Goal: Information Seeking & Learning: Learn about a topic

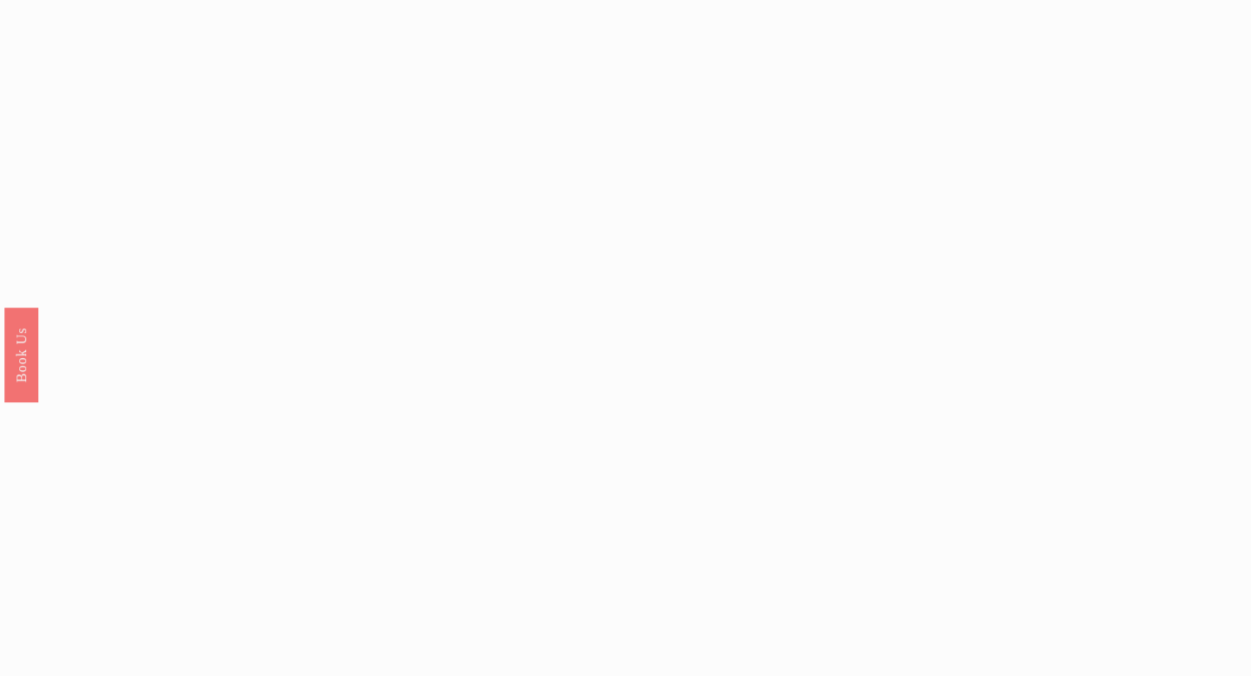
scroll to position [1388, 0]
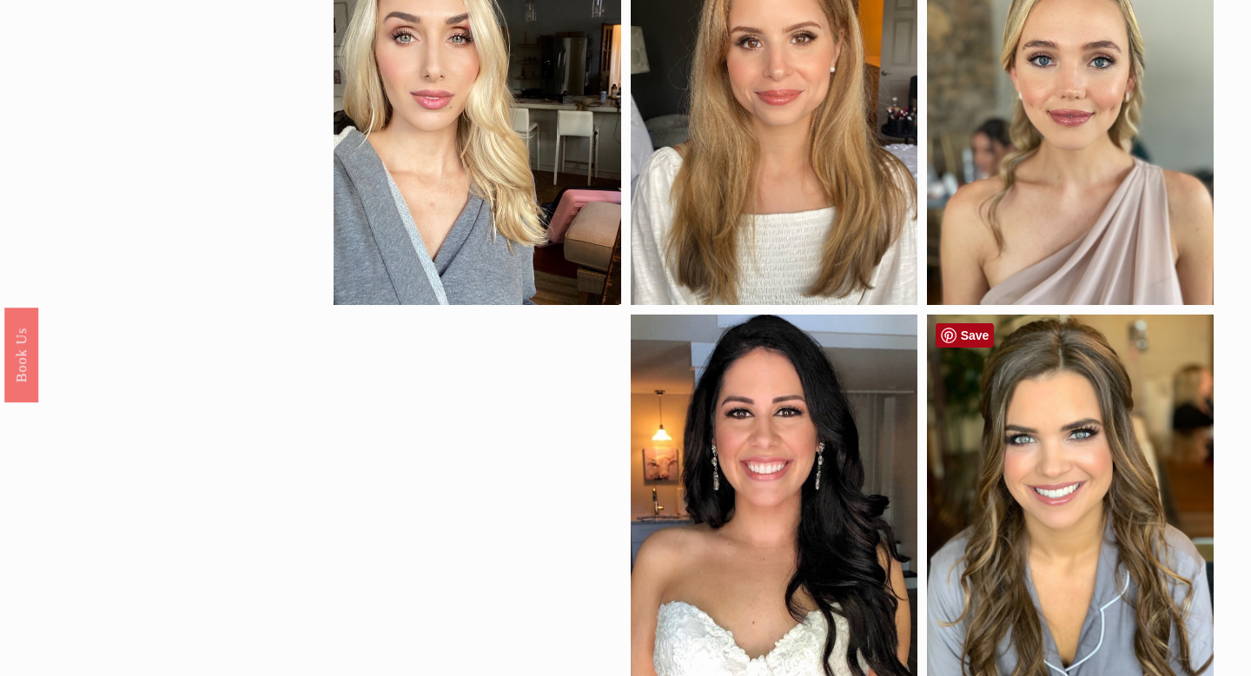
click at [967, 338] on link "Save" at bounding box center [964, 335] width 59 height 24
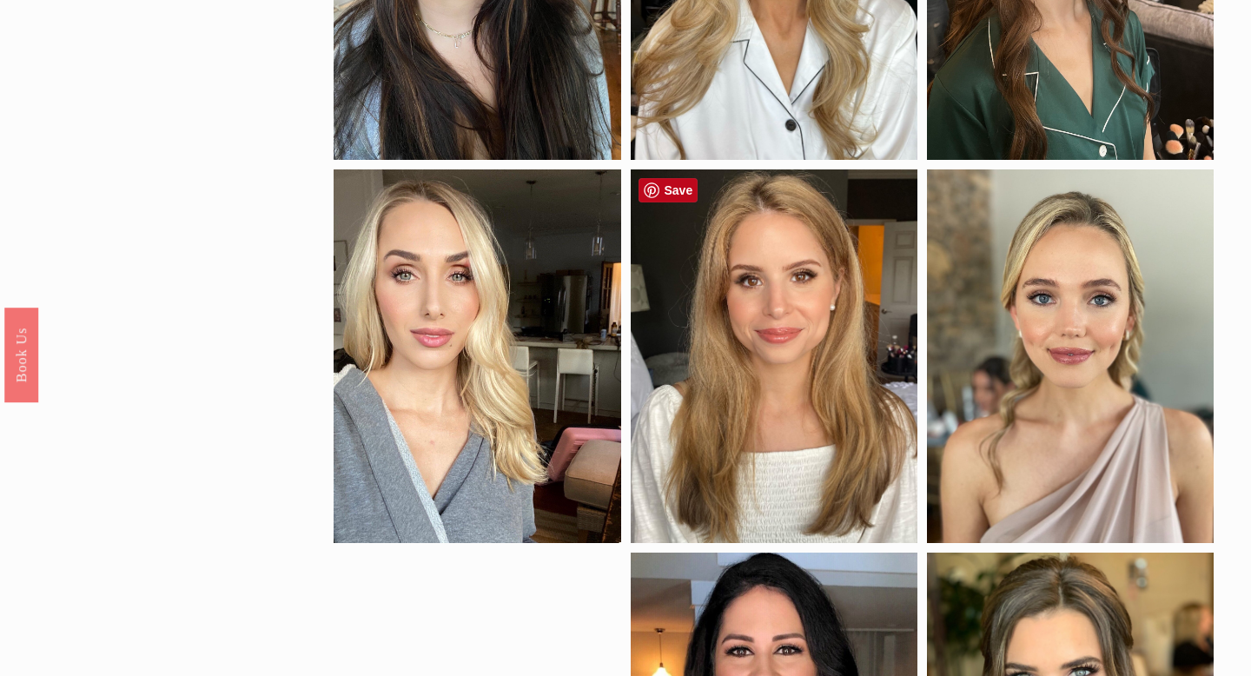
scroll to position [1141, 0]
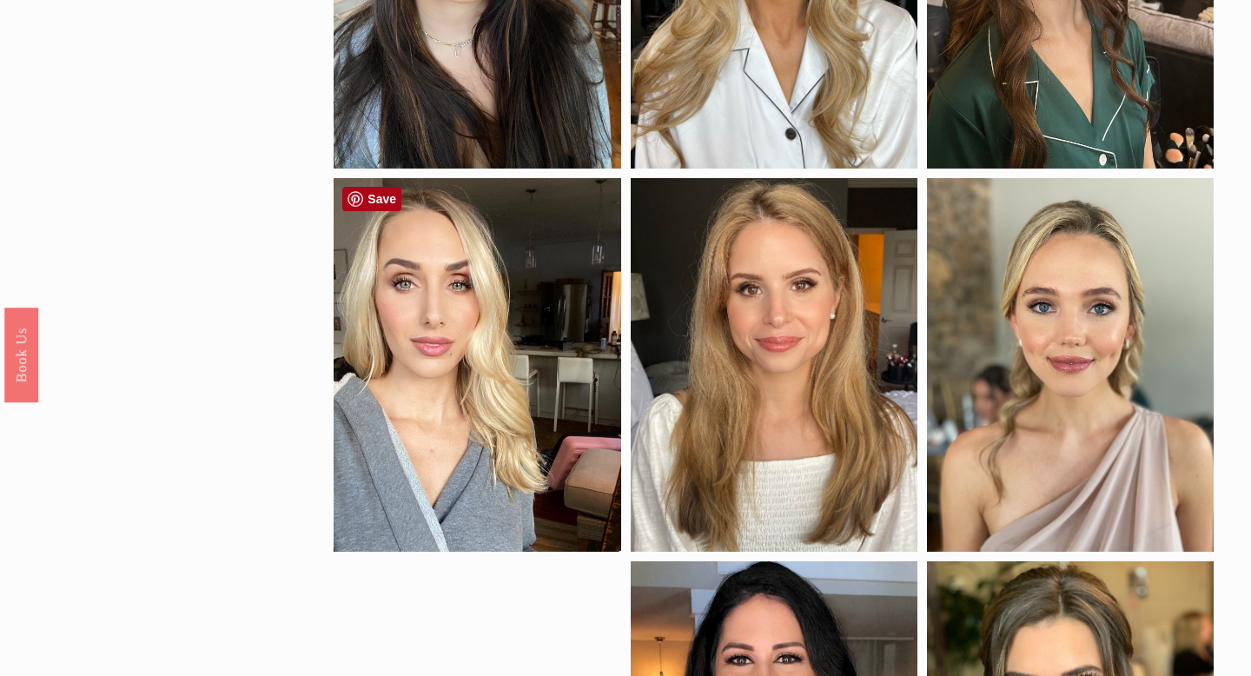
click at [374, 202] on link "Save" at bounding box center [371, 199] width 59 height 24
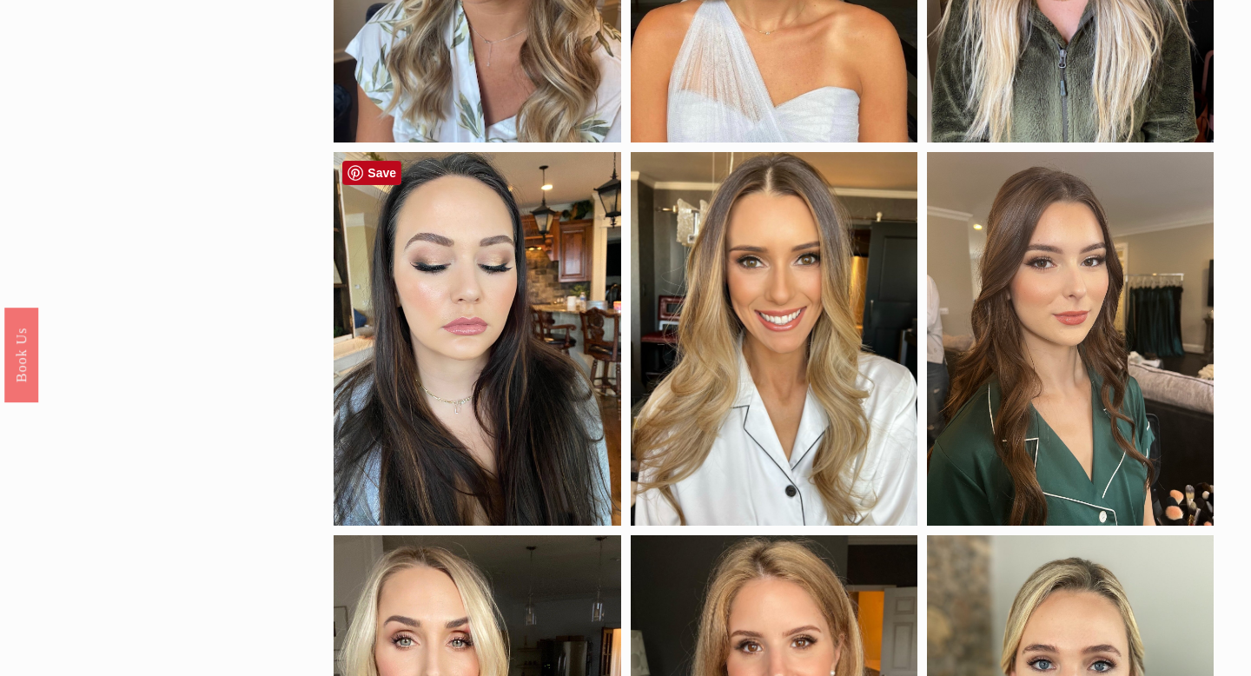
scroll to position [782, 0]
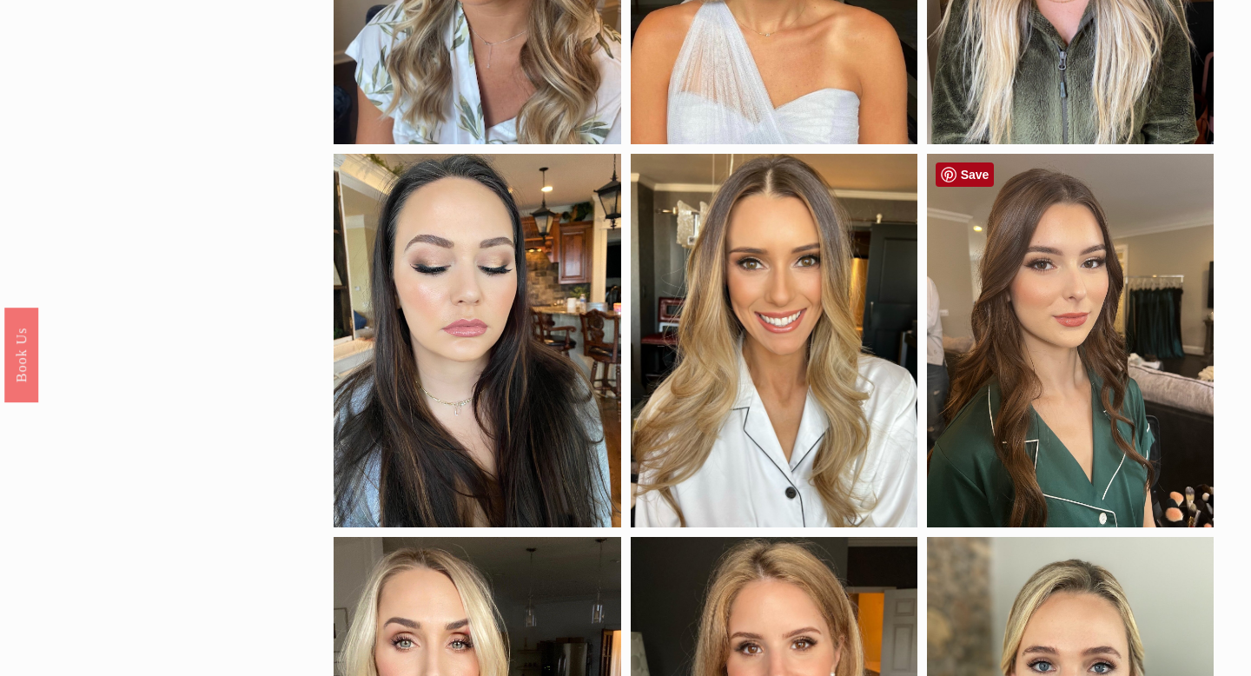
click at [973, 180] on link "Save" at bounding box center [964, 174] width 59 height 24
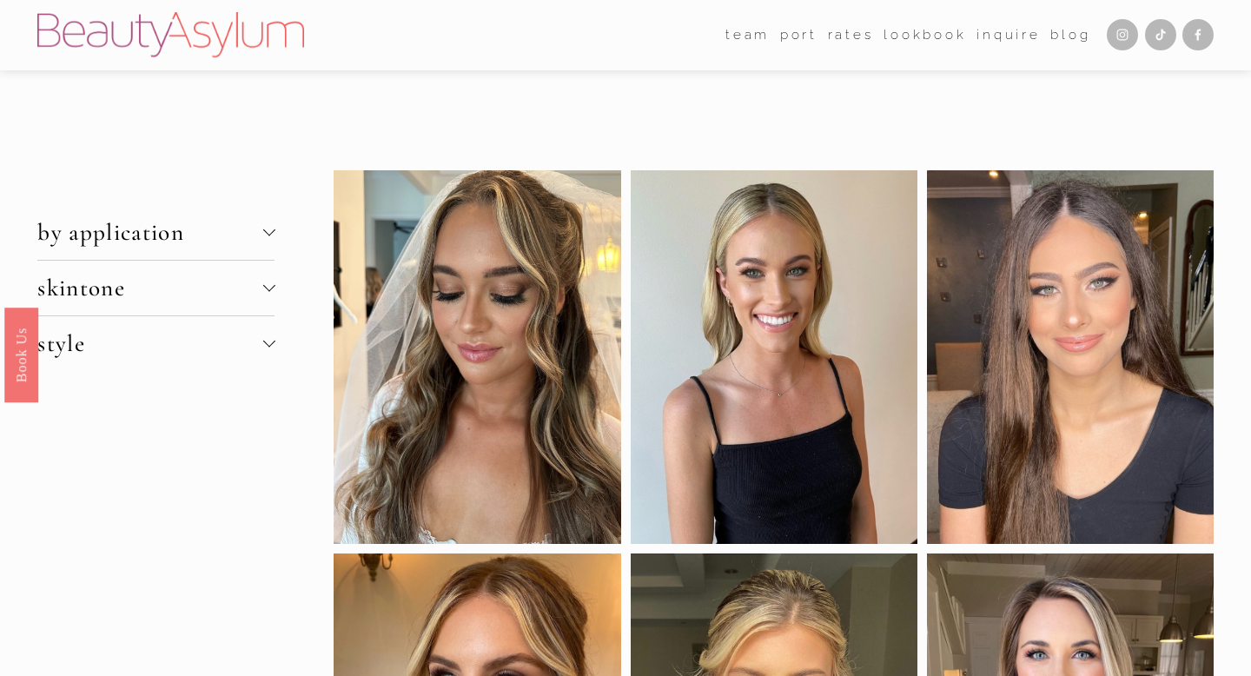
click at [117, 286] on span "skintone" at bounding box center [149, 288] width 225 height 29
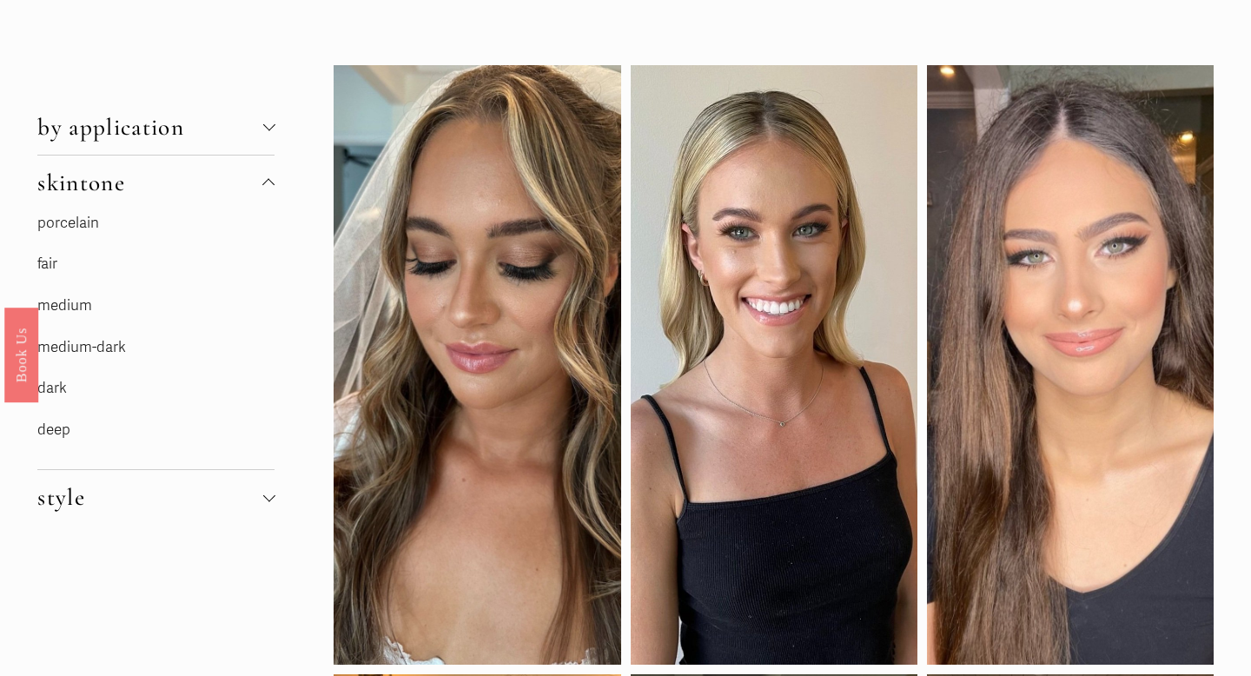
scroll to position [117, 0]
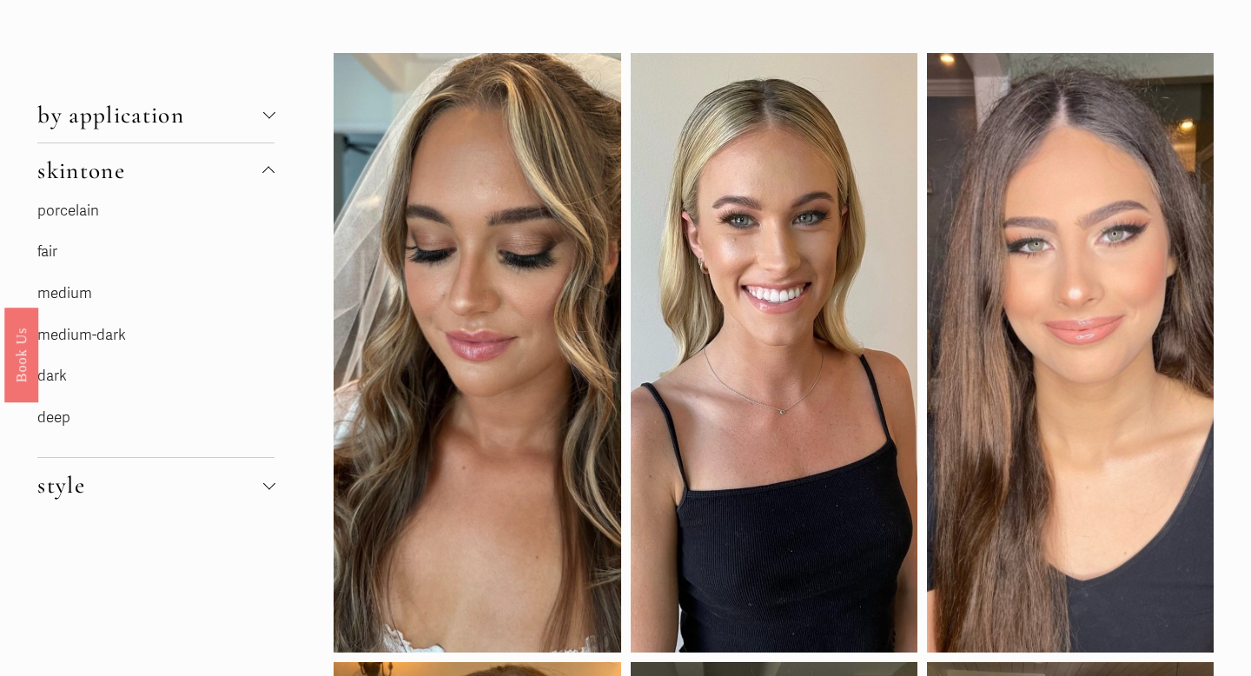
click at [63, 294] on link "medium" at bounding box center [64, 293] width 55 height 18
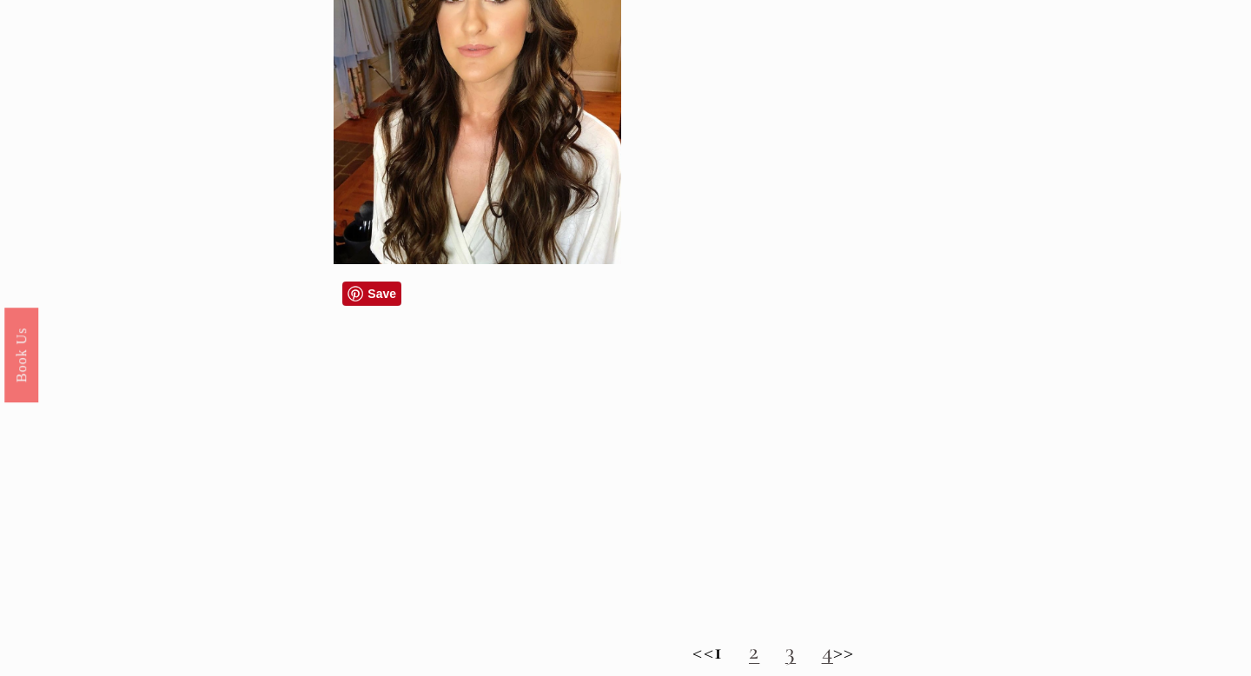
scroll to position [1356, 0]
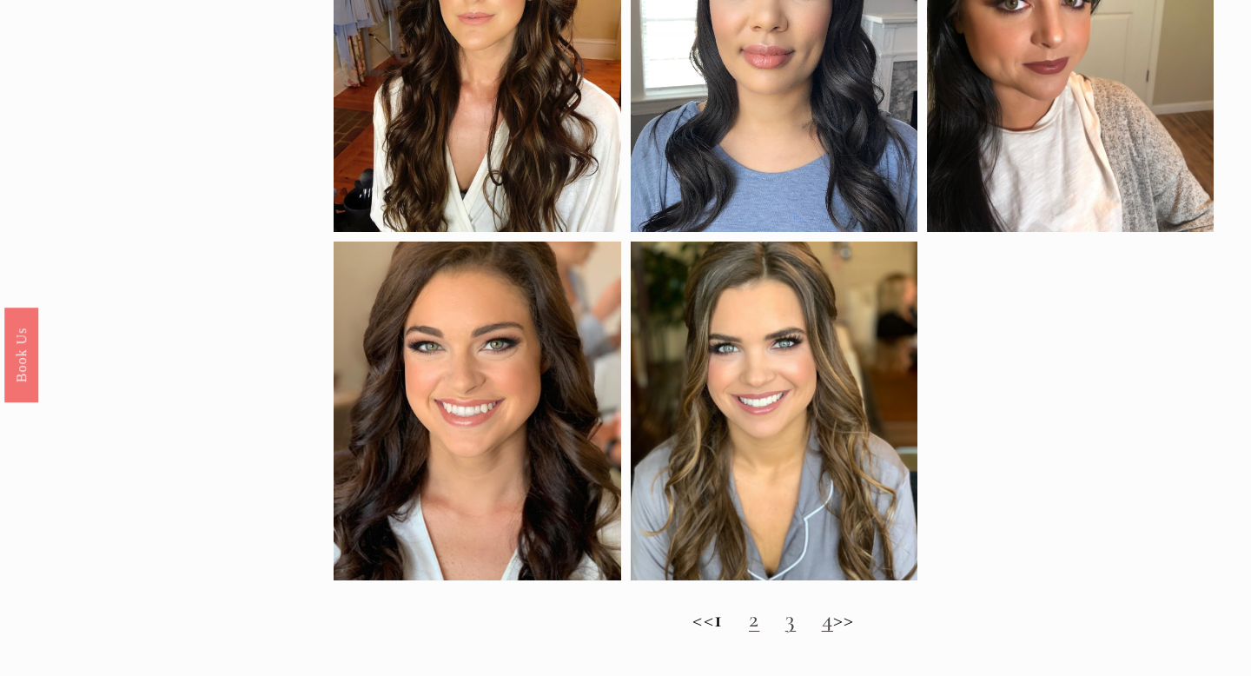
click at [756, 624] on link "2" at bounding box center [754, 618] width 10 height 29
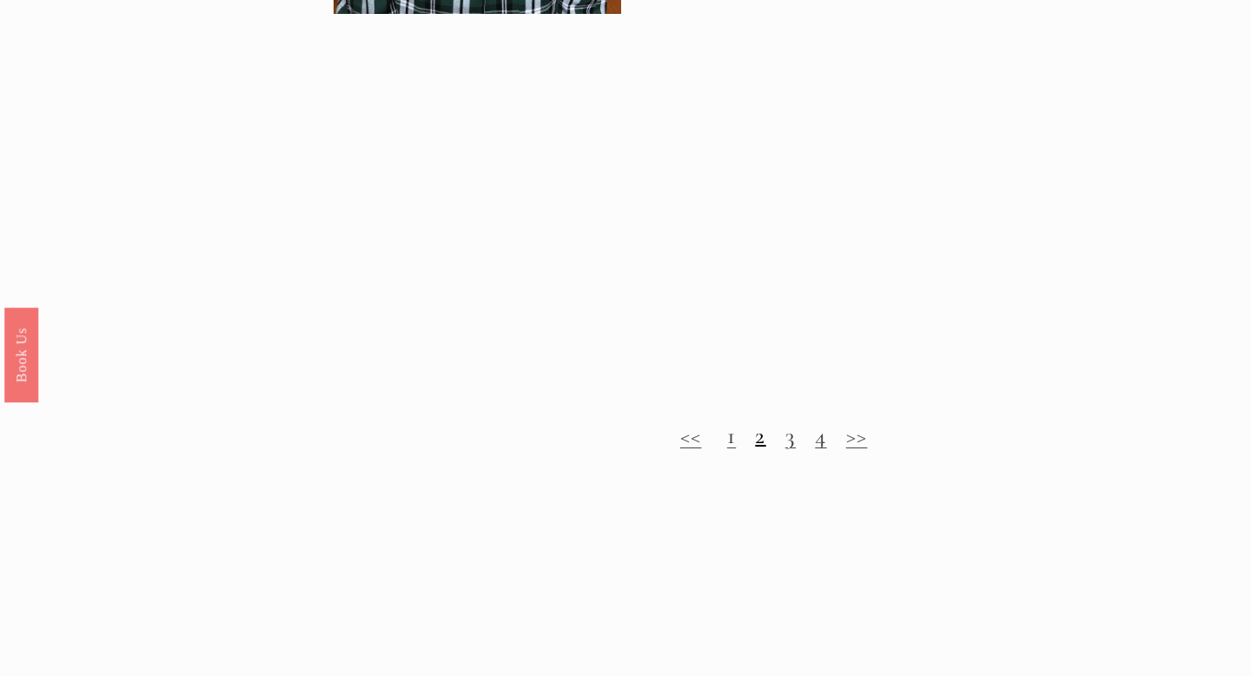
scroll to position [1597, 0]
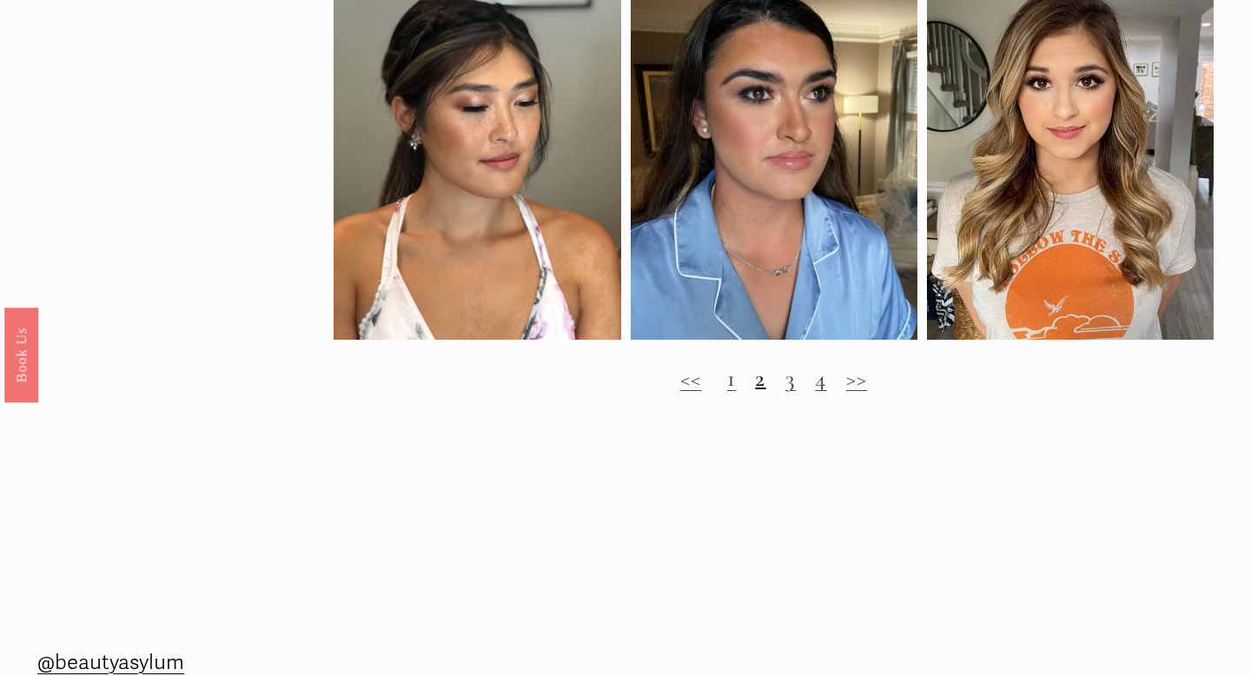
click at [792, 383] on link "3" at bounding box center [790, 378] width 10 height 29
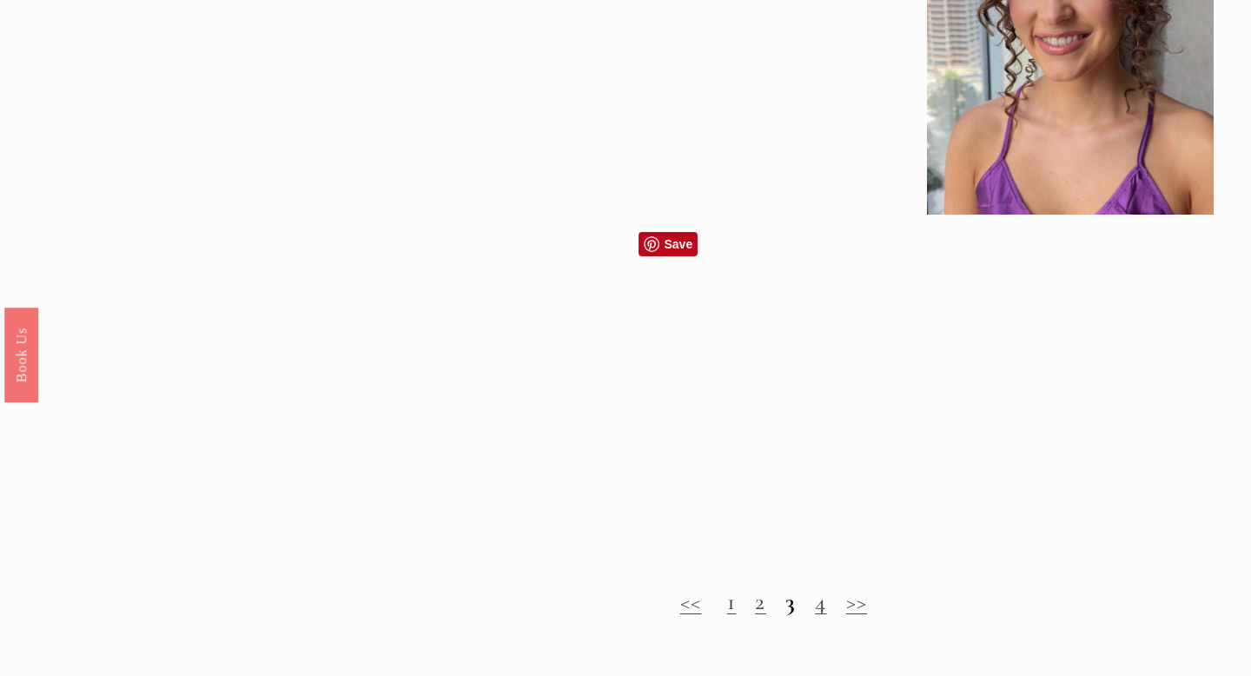
scroll to position [1343, 0]
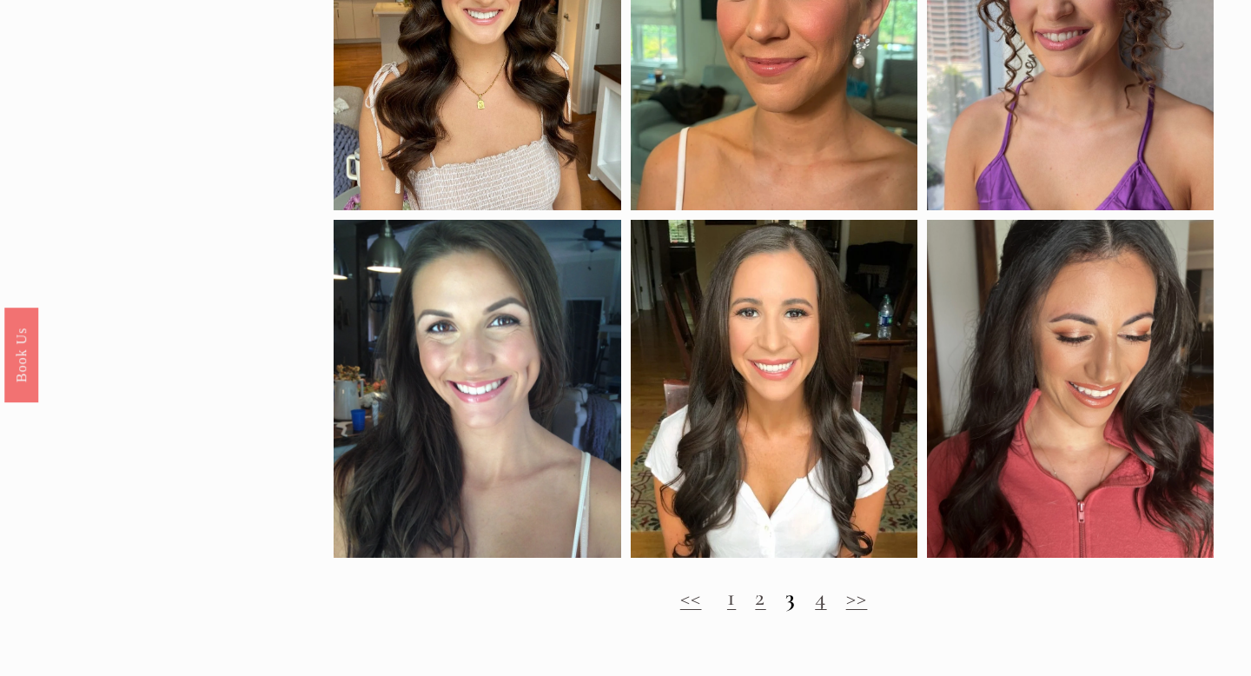
click at [824, 602] on link "4" at bounding box center [820, 597] width 11 height 29
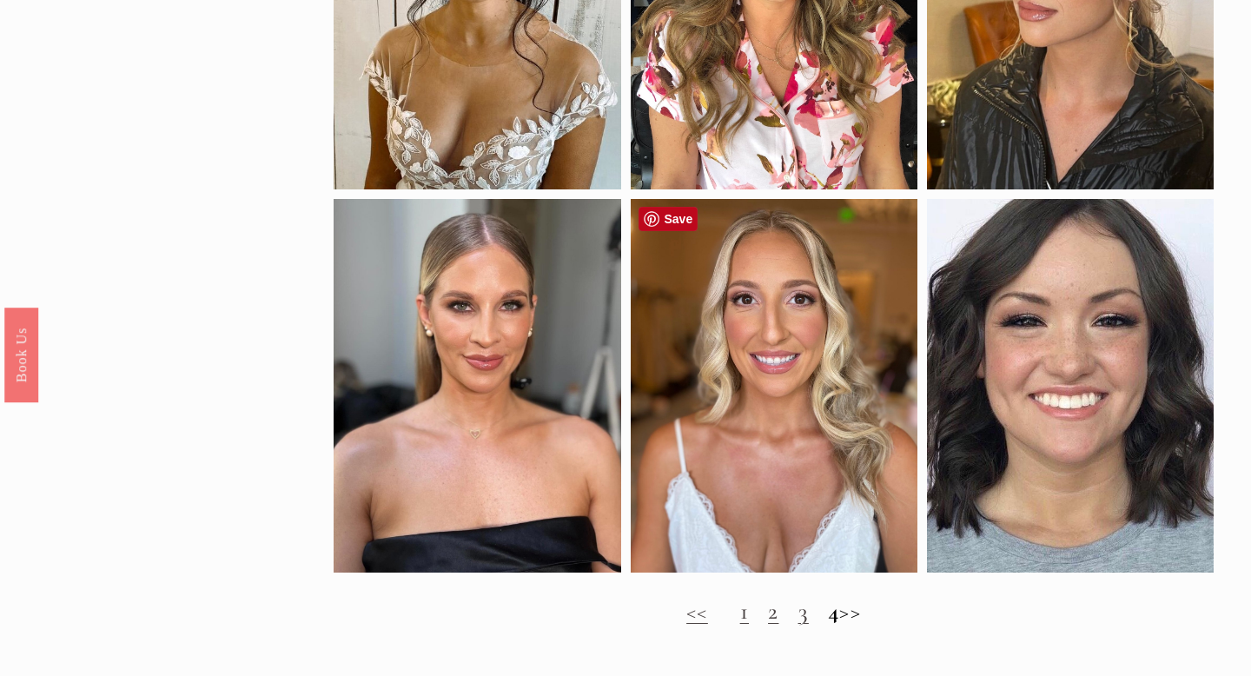
scroll to position [705, 0]
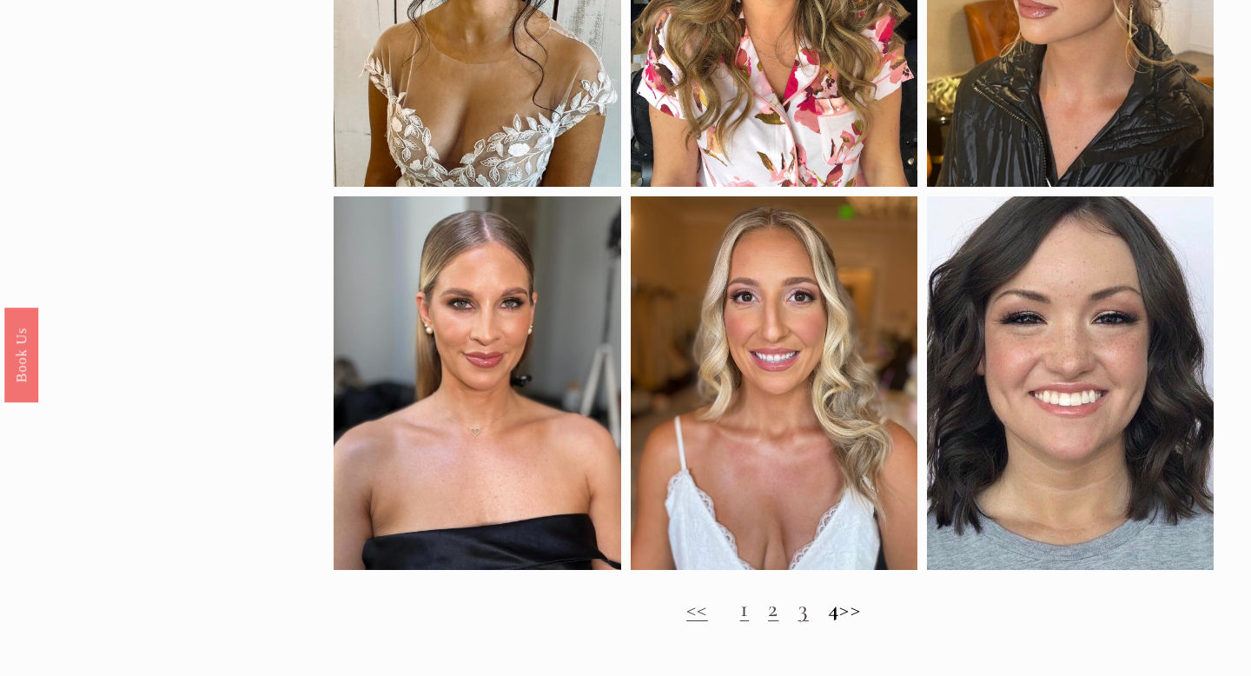
click at [740, 620] on link "1" at bounding box center [744, 608] width 9 height 29
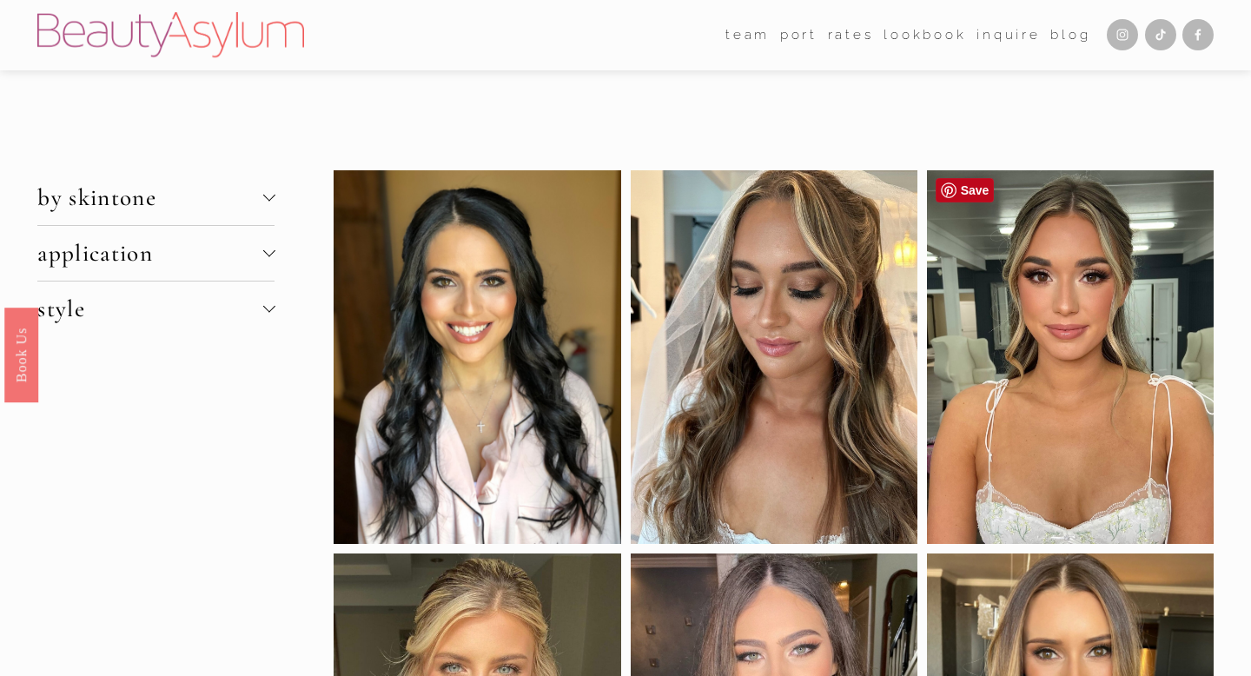
scroll to position [8, 0]
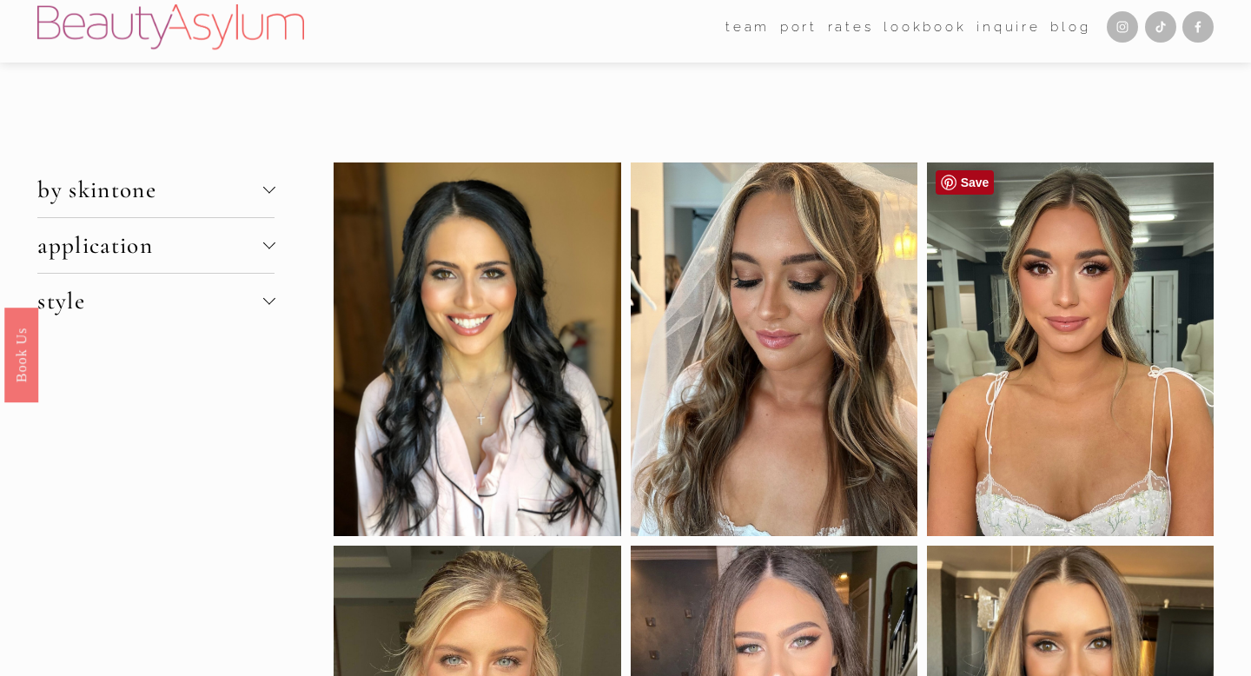
click at [971, 180] on link "Save" at bounding box center [964, 182] width 59 height 24
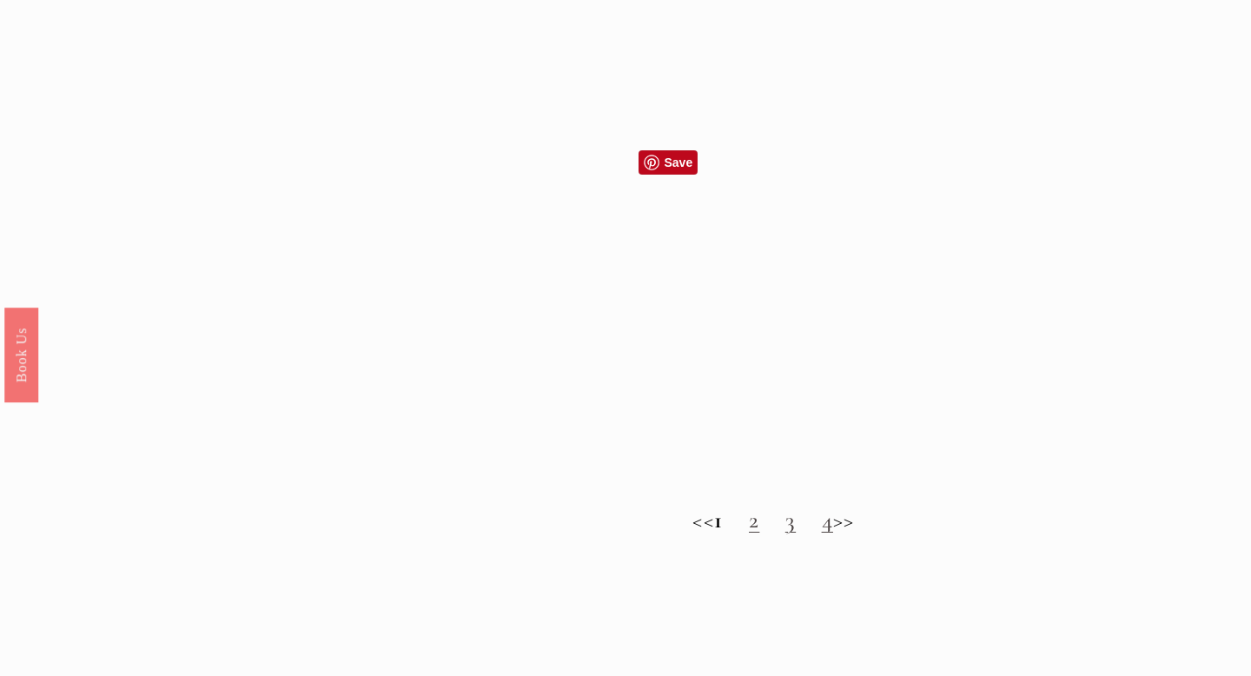
scroll to position [1457, 0]
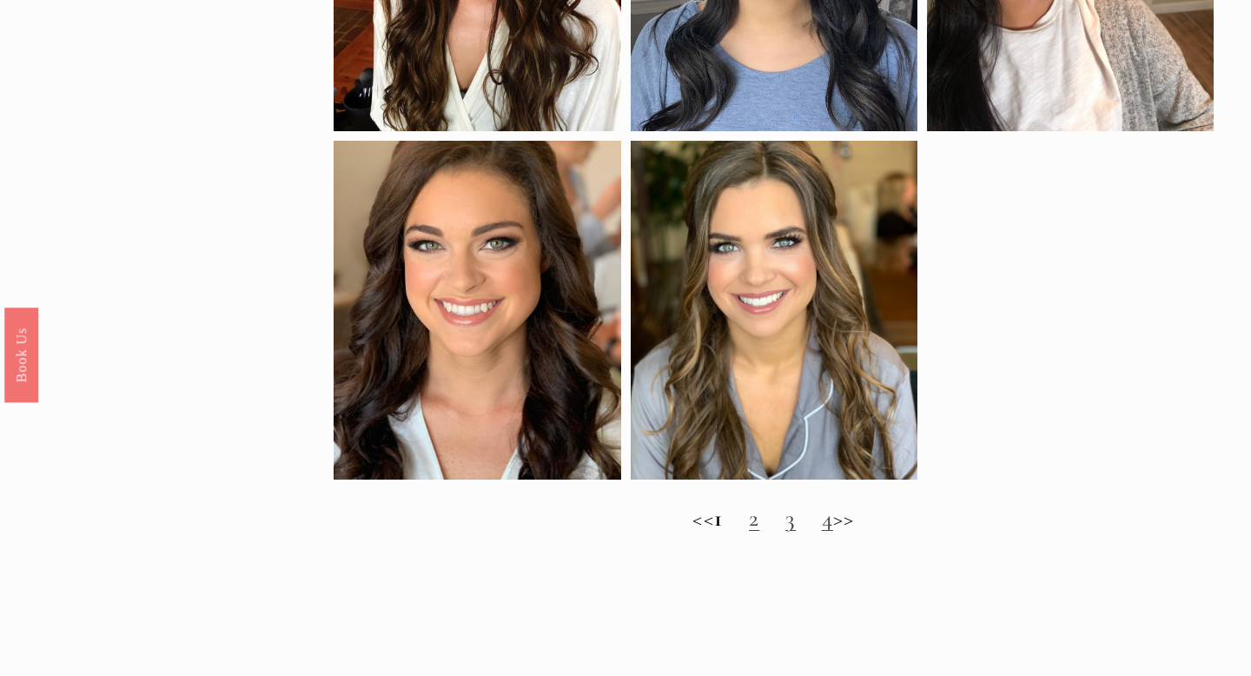
click at [755, 518] on link "2" at bounding box center [754, 518] width 10 height 29
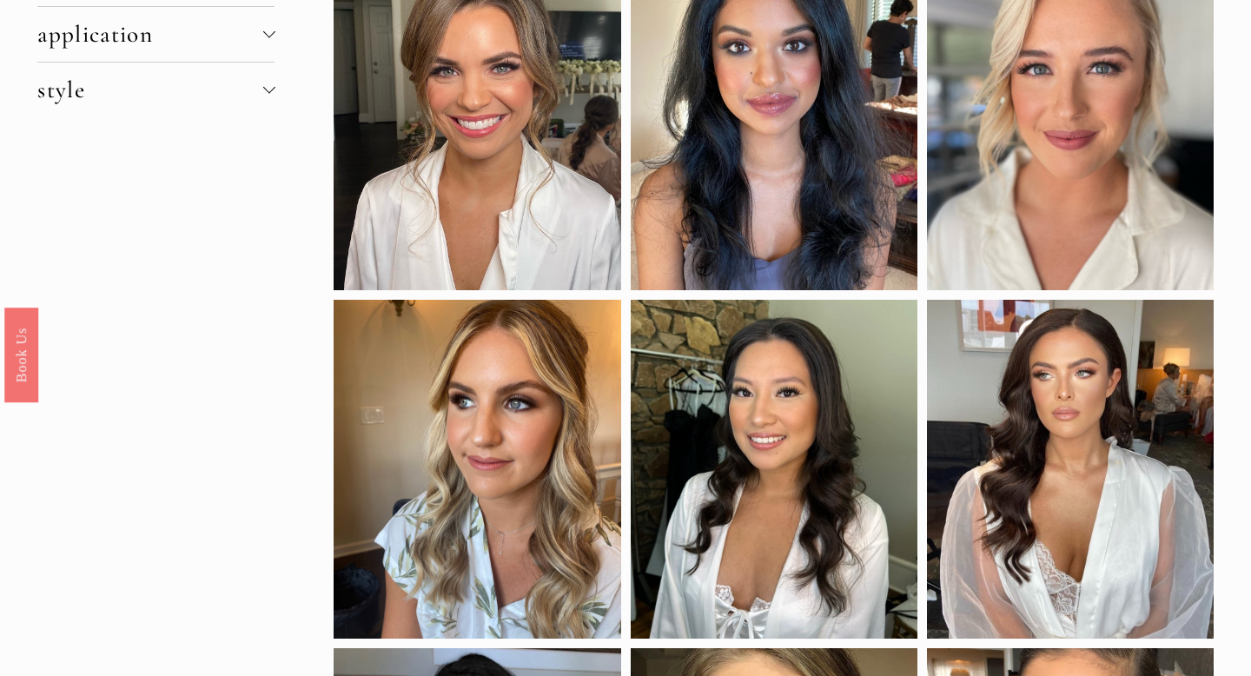
scroll to position [300, 0]
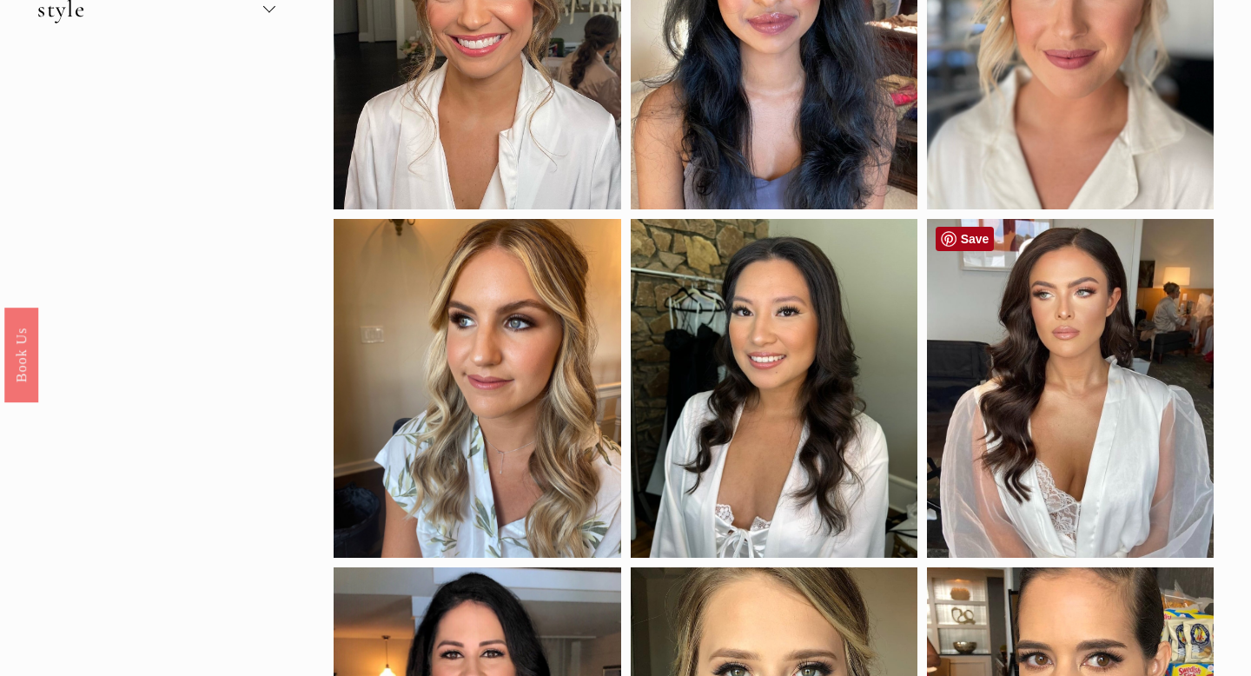
click at [977, 241] on link "Save" at bounding box center [964, 239] width 59 height 24
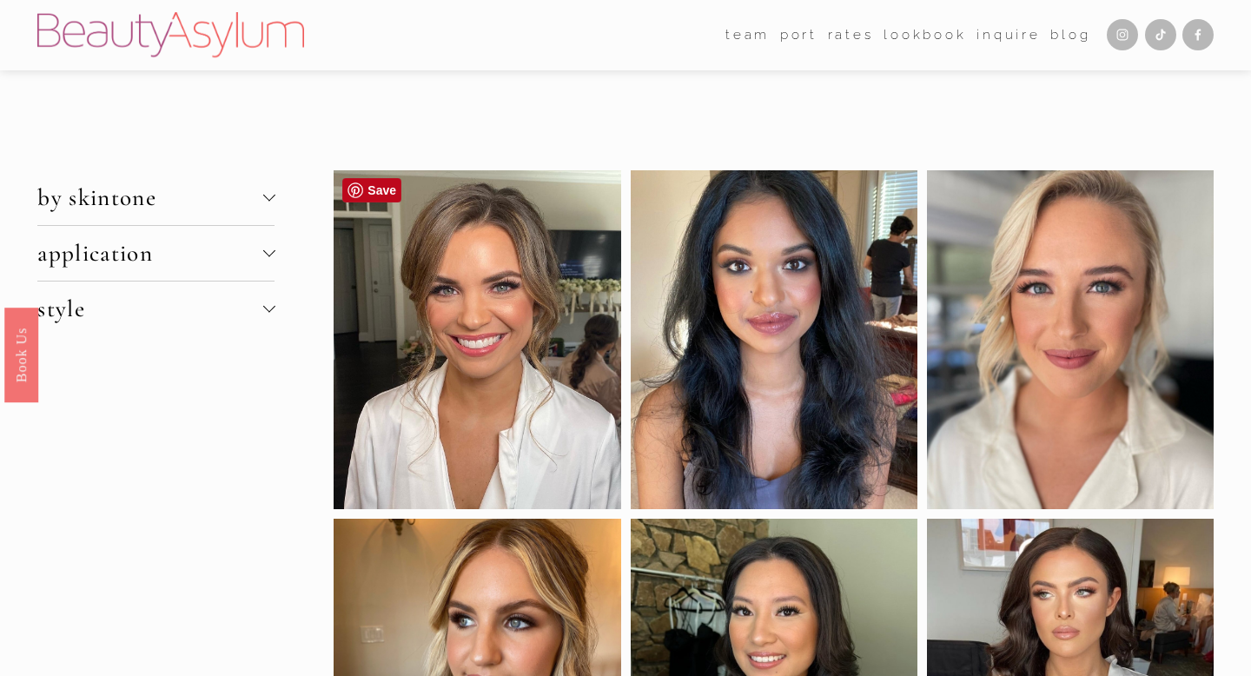
click at [517, 275] on div at bounding box center [476, 339] width 287 height 339
